Goal: Navigation & Orientation: Understand site structure

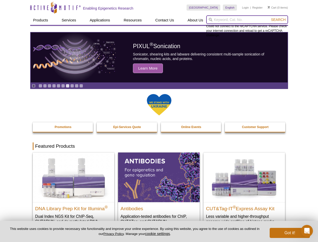
click at [247, 20] on input "search" at bounding box center [247, 19] width 82 height 9
click at [279, 20] on span "Search" at bounding box center [278, 20] width 15 height 4
click at [34, 86] on icon "Pause" at bounding box center [33, 85] width 3 height 3
click at [40, 86] on link "Go to slide 1" at bounding box center [41, 86] width 4 height 4
click at [45, 86] on link "Go to slide 2" at bounding box center [45, 86] width 4 height 4
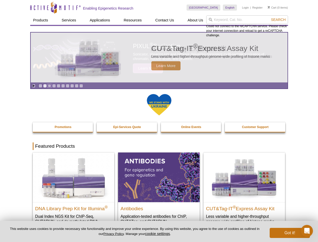
click at [49, 86] on link "Go to slide 3" at bounding box center [50, 86] width 4 height 4
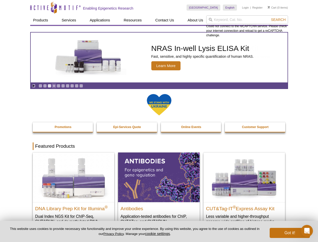
click at [54, 86] on link "Go to slide 4" at bounding box center [54, 86] width 4 height 4
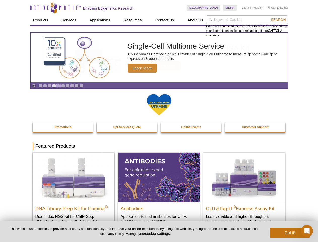
click at [58, 86] on link "Go to slide 5" at bounding box center [59, 86] width 4 height 4
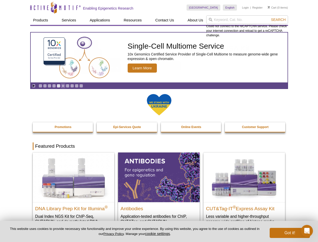
click at [63, 86] on link "Go to slide 6" at bounding box center [63, 86] width 4 height 4
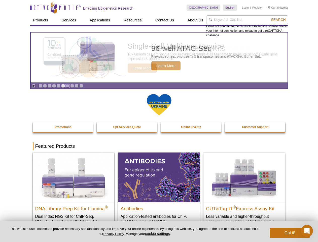
click at [68, 86] on link "Go to slide 7" at bounding box center [68, 86] width 4 height 4
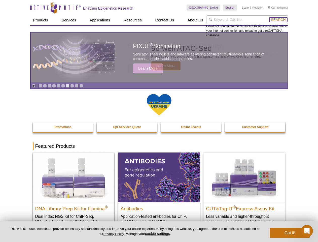
click at [279, 20] on span "Search" at bounding box center [278, 20] width 15 height 4
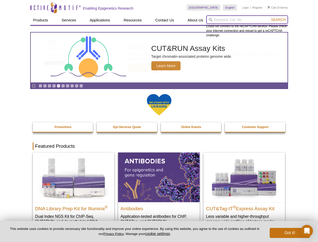
click at [247, 20] on input "search" at bounding box center [247, 19] width 82 height 9
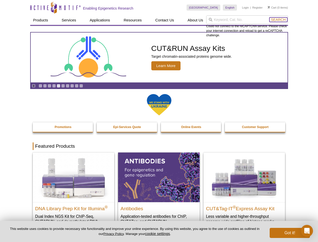
click at [279, 20] on span "Search" at bounding box center [278, 20] width 15 height 4
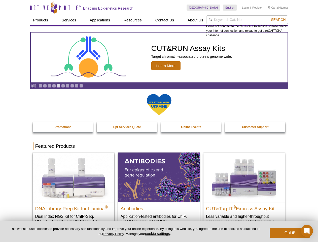
click at [34, 86] on icon "Pause" at bounding box center [33, 85] width 3 height 3
click at [40, 86] on link "Go to slide 1" at bounding box center [41, 86] width 4 height 4
click at [45, 86] on link "Go to slide 2" at bounding box center [45, 86] width 4 height 4
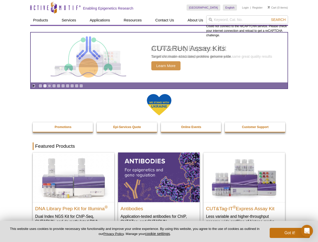
click at [49, 86] on link "Go to slide 3" at bounding box center [50, 86] width 4 height 4
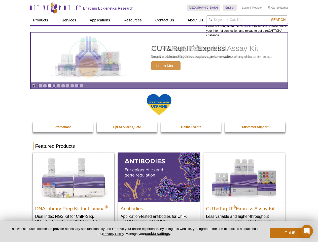
click at [54, 86] on link "Go to slide 4" at bounding box center [54, 86] width 4 height 4
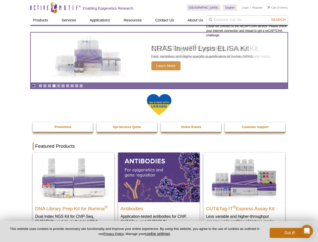
click at [58, 86] on link "Go to slide 5" at bounding box center [59, 86] width 4 height 4
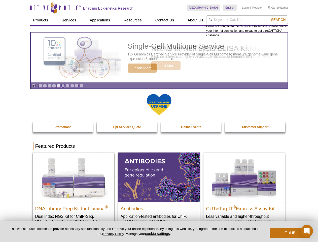
click at [63, 86] on link "Go to slide 6" at bounding box center [63, 86] width 4 height 4
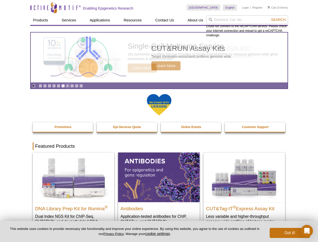
click at [68, 86] on link "Go to slide 7" at bounding box center [68, 86] width 4 height 4
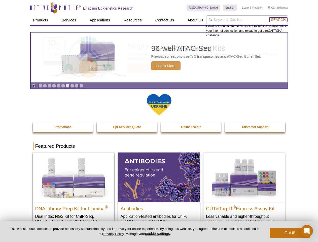
click at [279, 20] on span "Search" at bounding box center [278, 20] width 15 height 4
